Goal: Navigation & Orientation: Find specific page/section

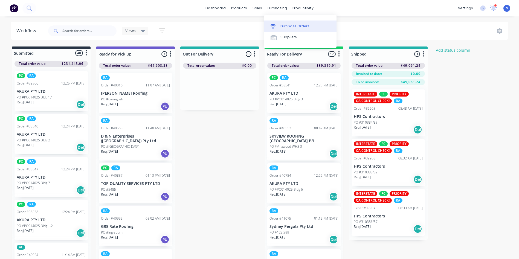
click at [260, 9] on div "sales" at bounding box center [257, 8] width 15 height 8
click at [288, 25] on div "Purchase Orders" at bounding box center [294, 26] width 29 height 5
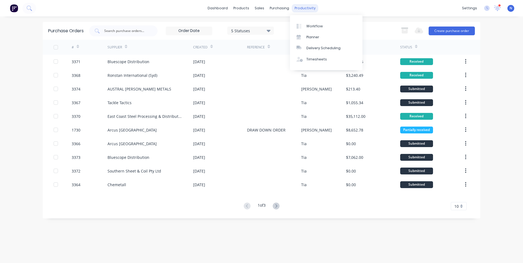
click at [304, 8] on div "productivity" at bounding box center [305, 8] width 27 height 8
click at [270, 25] on div "Sales Orders" at bounding box center [279, 26] width 22 height 5
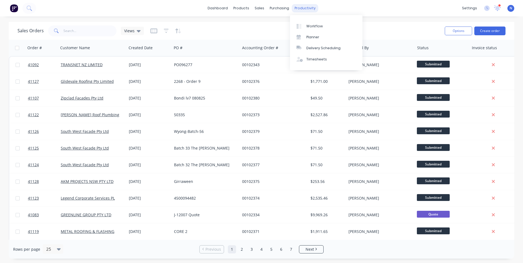
click at [300, 9] on div "productivity" at bounding box center [305, 8] width 27 height 8
click at [310, 27] on div "Workflow" at bounding box center [314, 26] width 16 height 5
